Goal: Check status

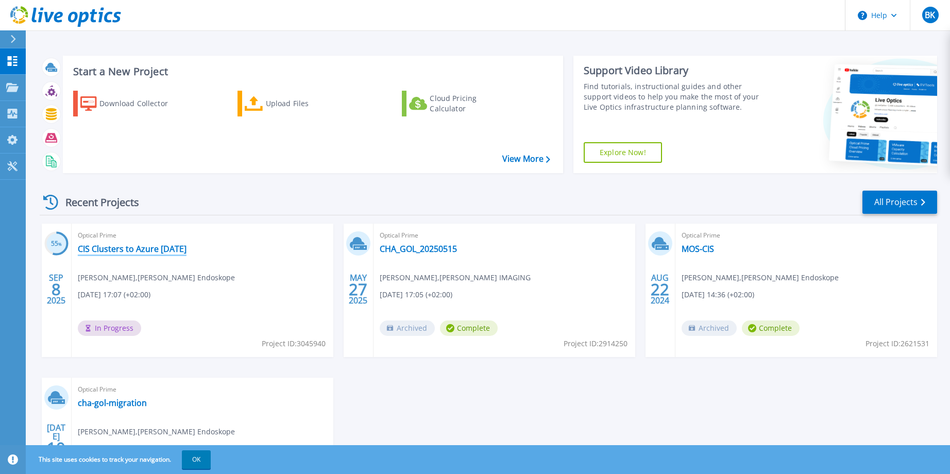
click at [129, 249] on link "CIS Clusters to Azure [DATE]" at bounding box center [132, 249] width 109 height 10
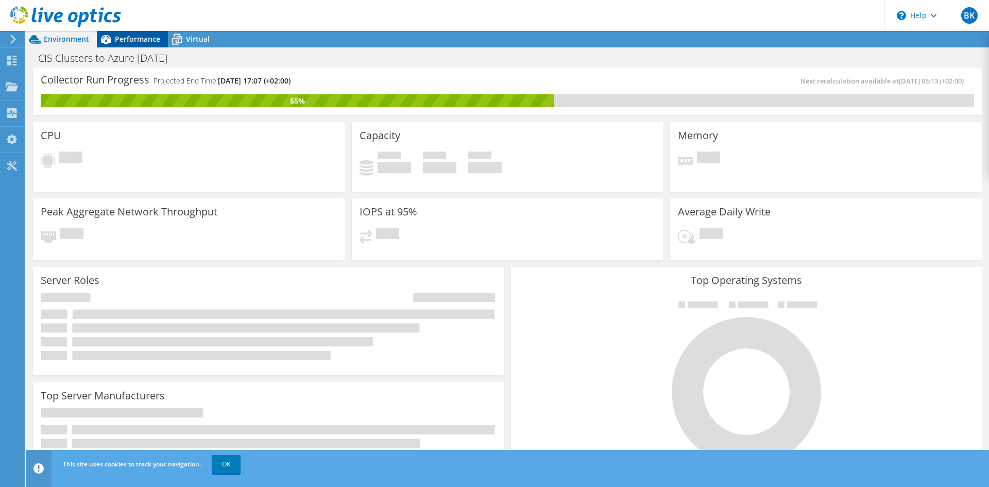
click at [122, 40] on span "Performance" at bounding box center [137, 39] width 45 height 10
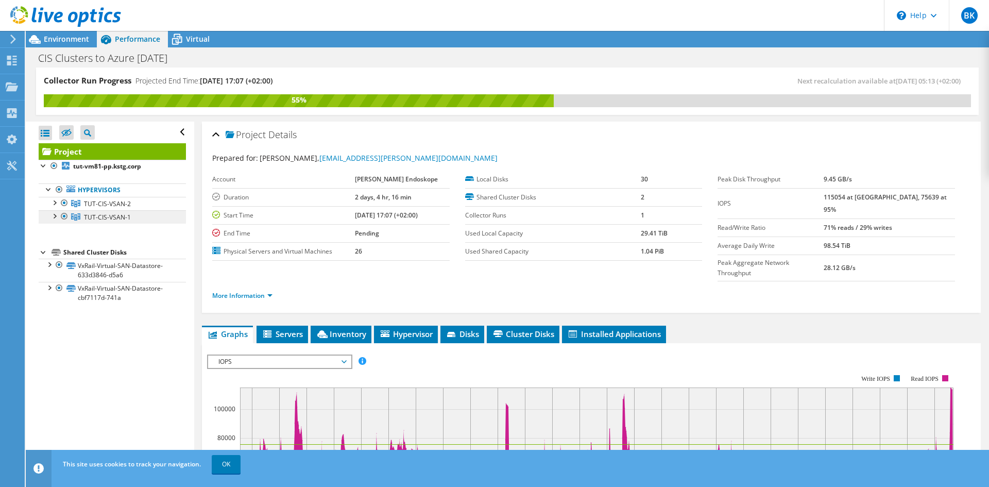
click at [101, 217] on span "TUT-CIS-VSAN-1" at bounding box center [107, 217] width 47 height 9
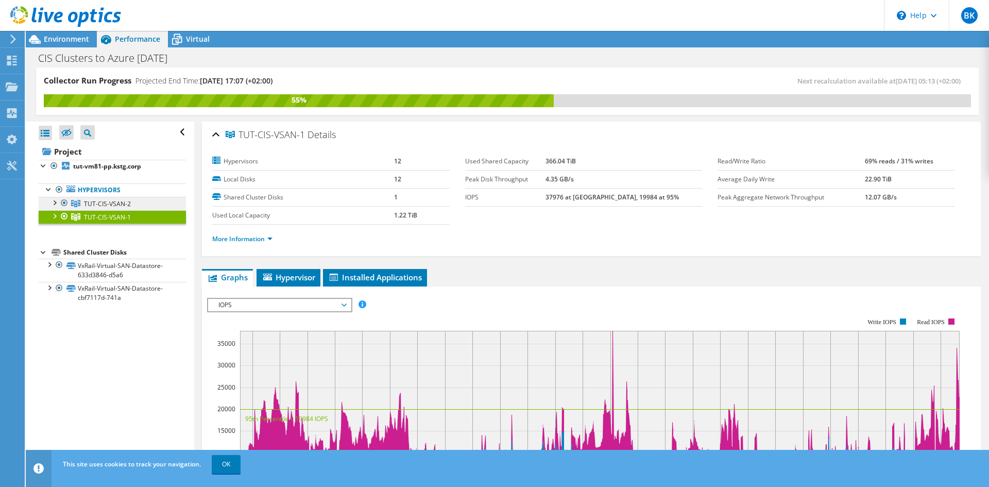
click at [95, 205] on span "TUT-CIS-VSAN-2" at bounding box center [107, 203] width 47 height 9
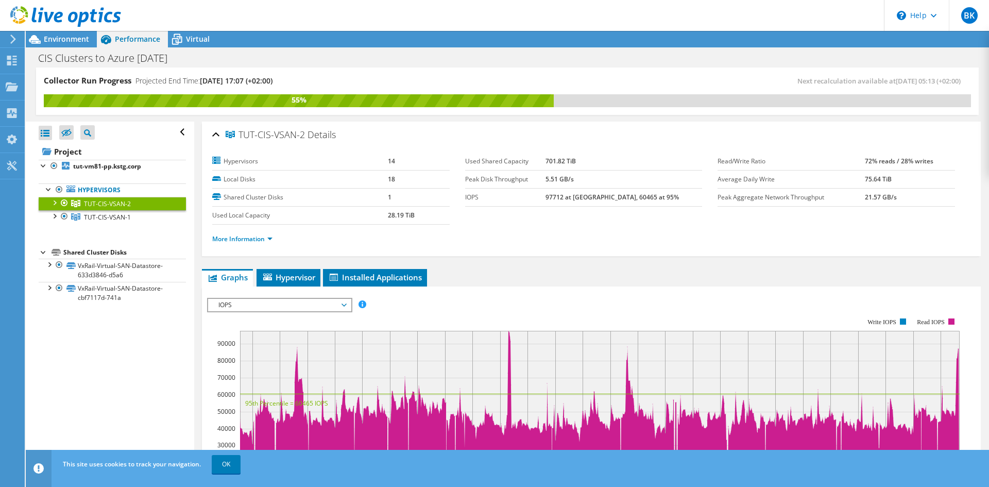
click at [54, 201] on div at bounding box center [54, 202] width 10 height 10
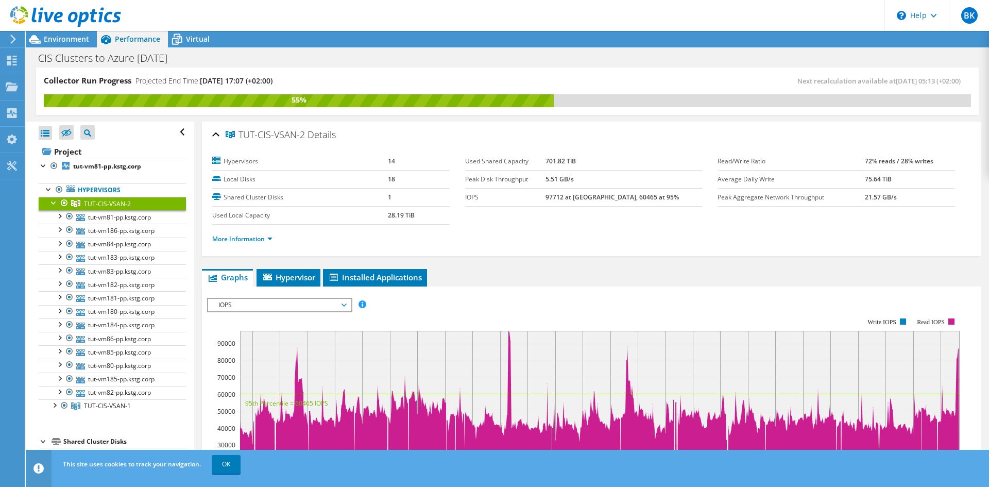
click at [54, 201] on div at bounding box center [54, 202] width 10 height 10
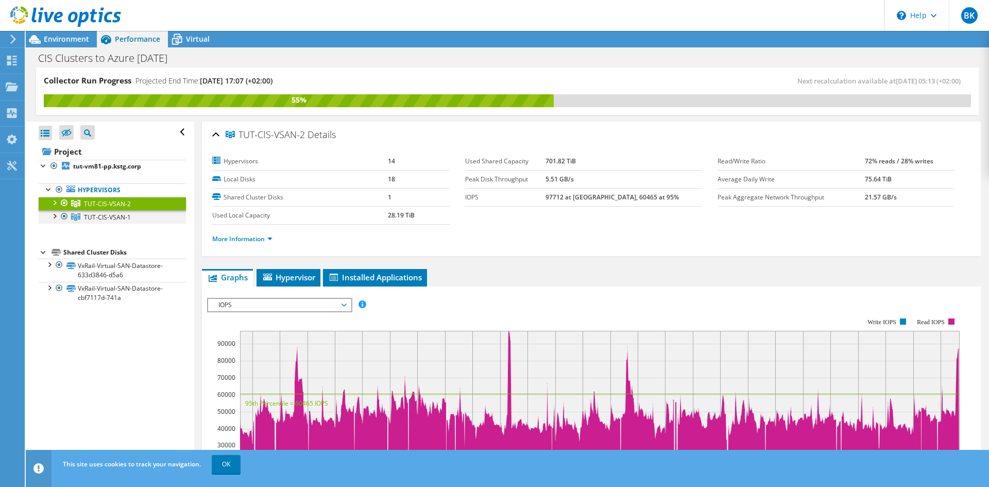
click at [59, 216] on div at bounding box center [54, 215] width 10 height 10
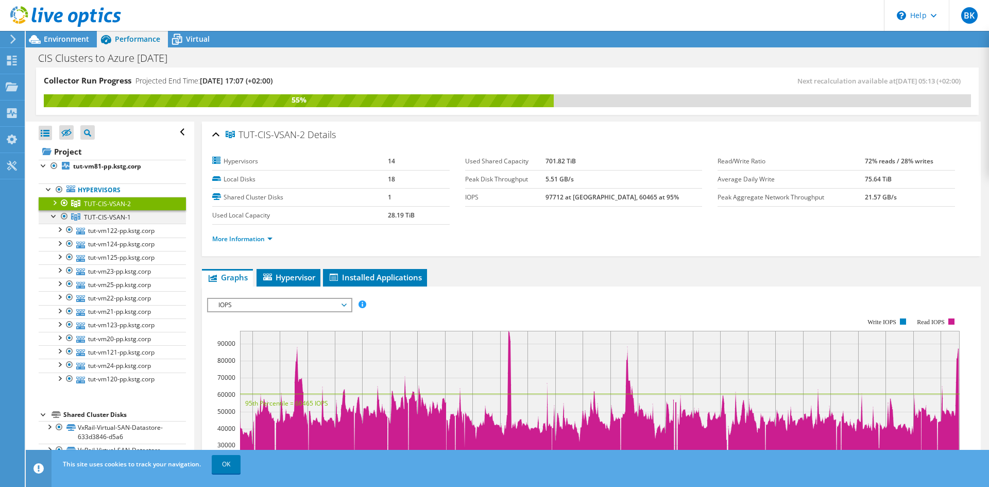
click at [53, 213] on div at bounding box center [54, 215] width 10 height 10
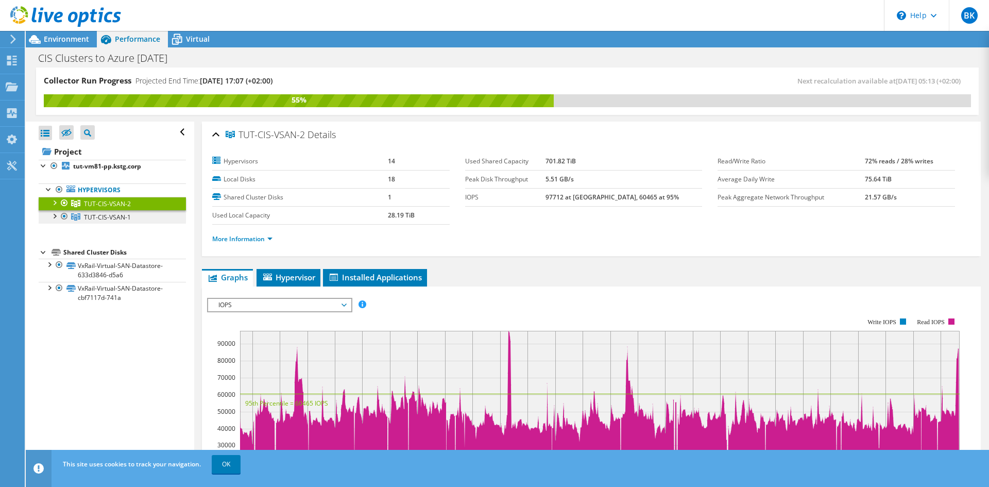
click at [97, 214] on span "TUT-CIS-VSAN-1" at bounding box center [107, 217] width 47 height 9
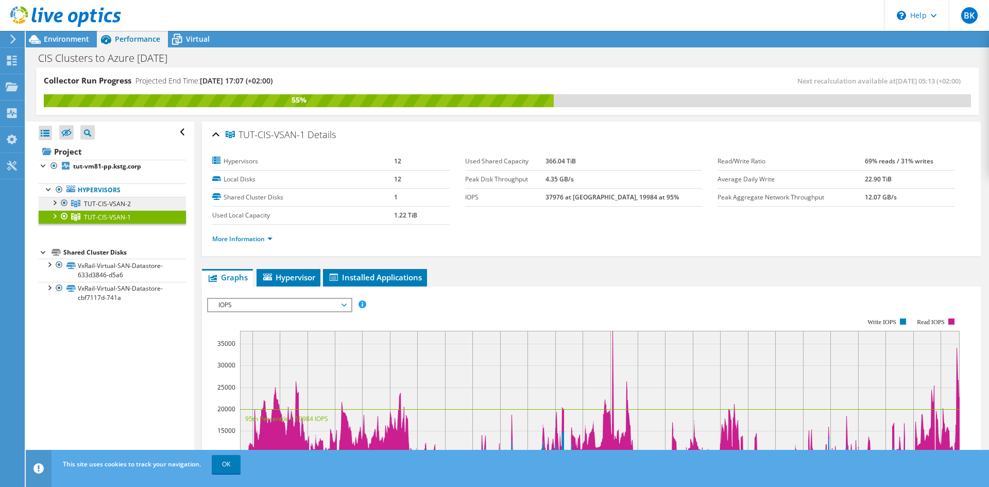
click at [97, 205] on span "TUT-CIS-VSAN-2" at bounding box center [107, 203] width 47 height 9
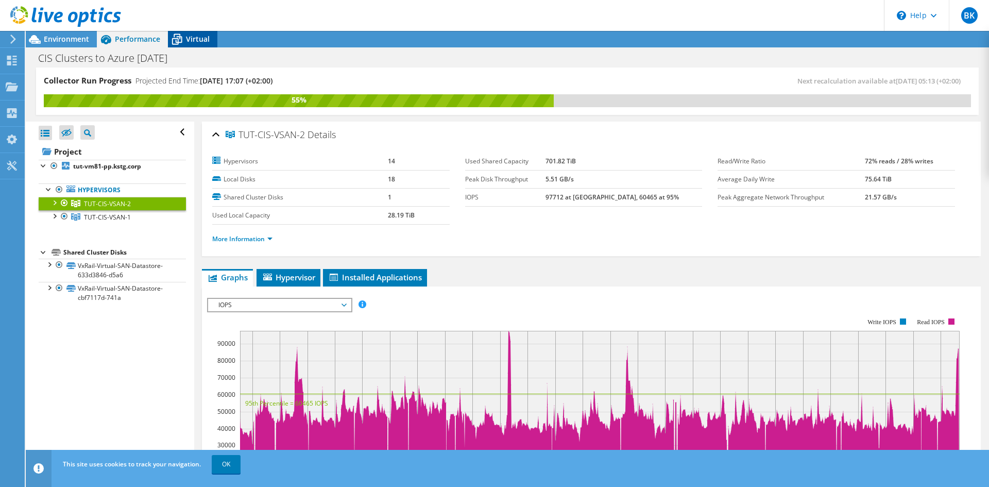
click at [187, 40] on span "Virtual" at bounding box center [198, 39] width 24 height 10
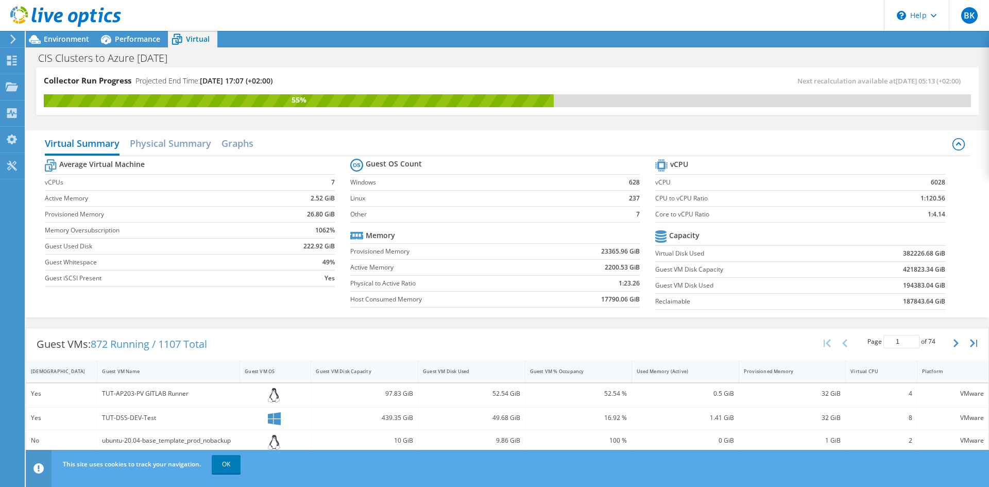
scroll to position [99, 0]
click at [25, 59] on div "Dashboard" at bounding box center [48, 61] width 48 height 26
